Goal: Find specific page/section: Find specific page/section

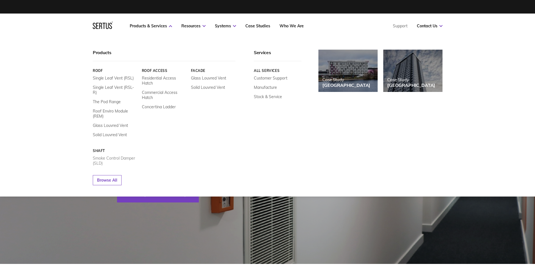
click at [102, 156] on link "Smoke Control Damper (SLD)" at bounding box center [115, 161] width 45 height 10
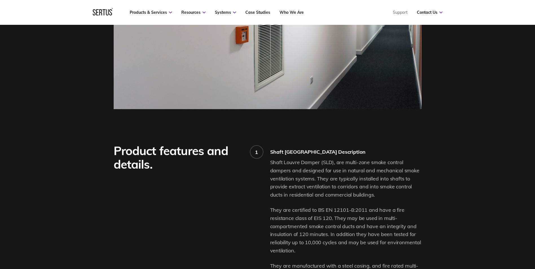
scroll to position [338, 0]
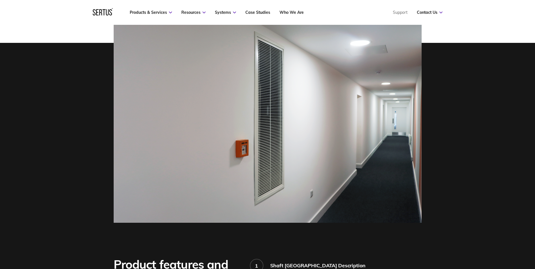
drag, startPoint x: 289, startPoint y: 125, endPoint x: 274, endPoint y: 126, distance: 14.4
click at [289, 126] on img at bounding box center [268, 119] width 308 height 205
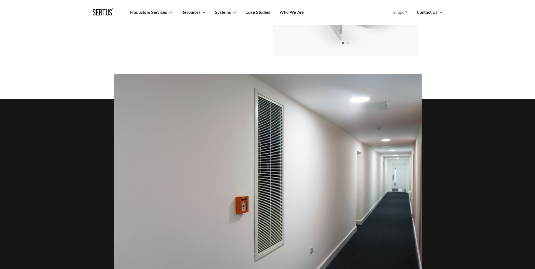
scroll to position [0, 0]
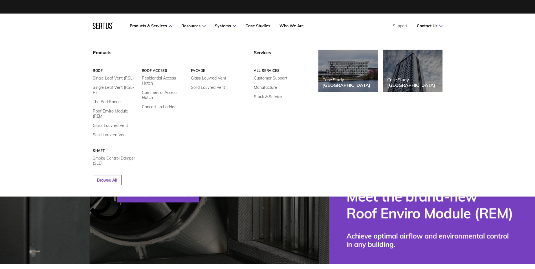
click at [113, 156] on link "Smoke Control Damper (SLD)" at bounding box center [115, 161] width 45 height 10
